Goal: Navigation & Orientation: Find specific page/section

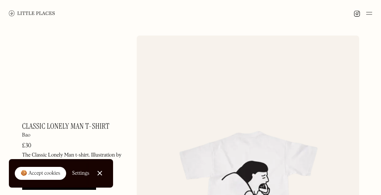
click at [24, 10] on link at bounding box center [32, 13] width 46 height 27
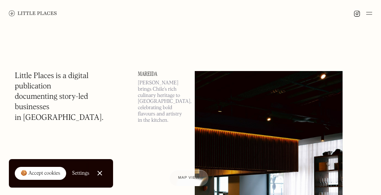
click at [101, 175] on link "Close Cookie Popup" at bounding box center [99, 173] width 15 height 15
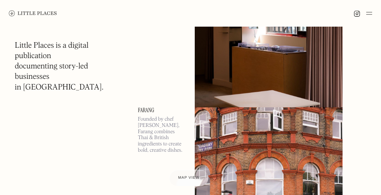
scroll to position [967, 0]
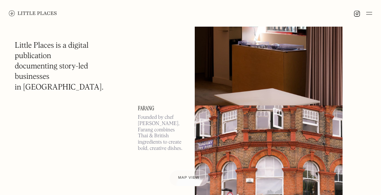
click at [372, 10] on img at bounding box center [369, 13] width 6 height 9
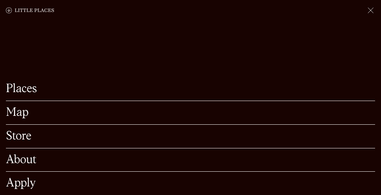
click at [24, 130] on link "Store" at bounding box center [190, 135] width 369 height 11
